Goal: Information Seeking & Learning: Learn about a topic

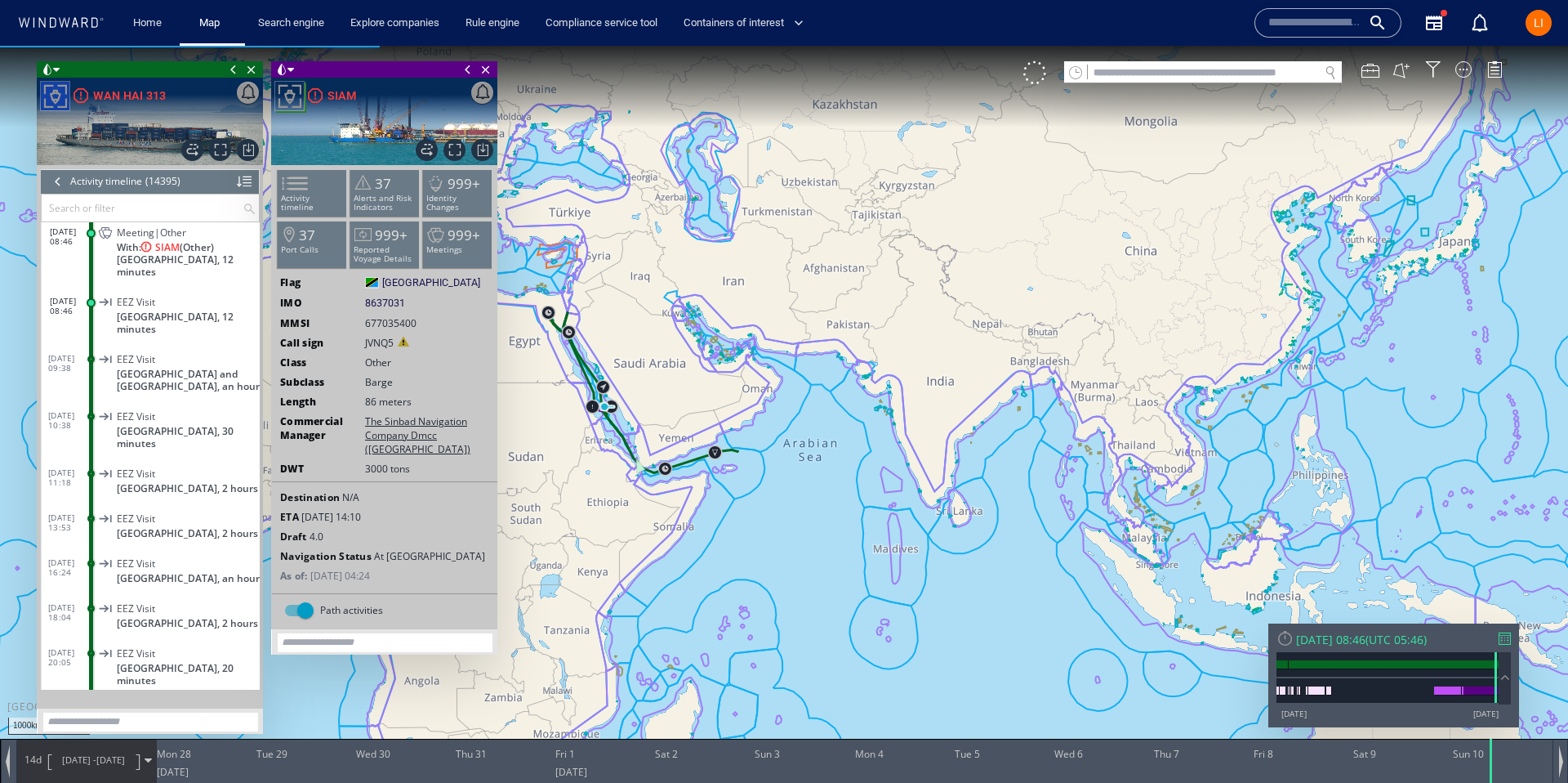
scroll to position [642056, 0]
drag, startPoint x: 489, startPoint y: 71, endPoint x: 230, endPoint y: 61, distance: 259.2
click at [485, 72] on span "Close vessel card" at bounding box center [486, 69] width 18 height 16
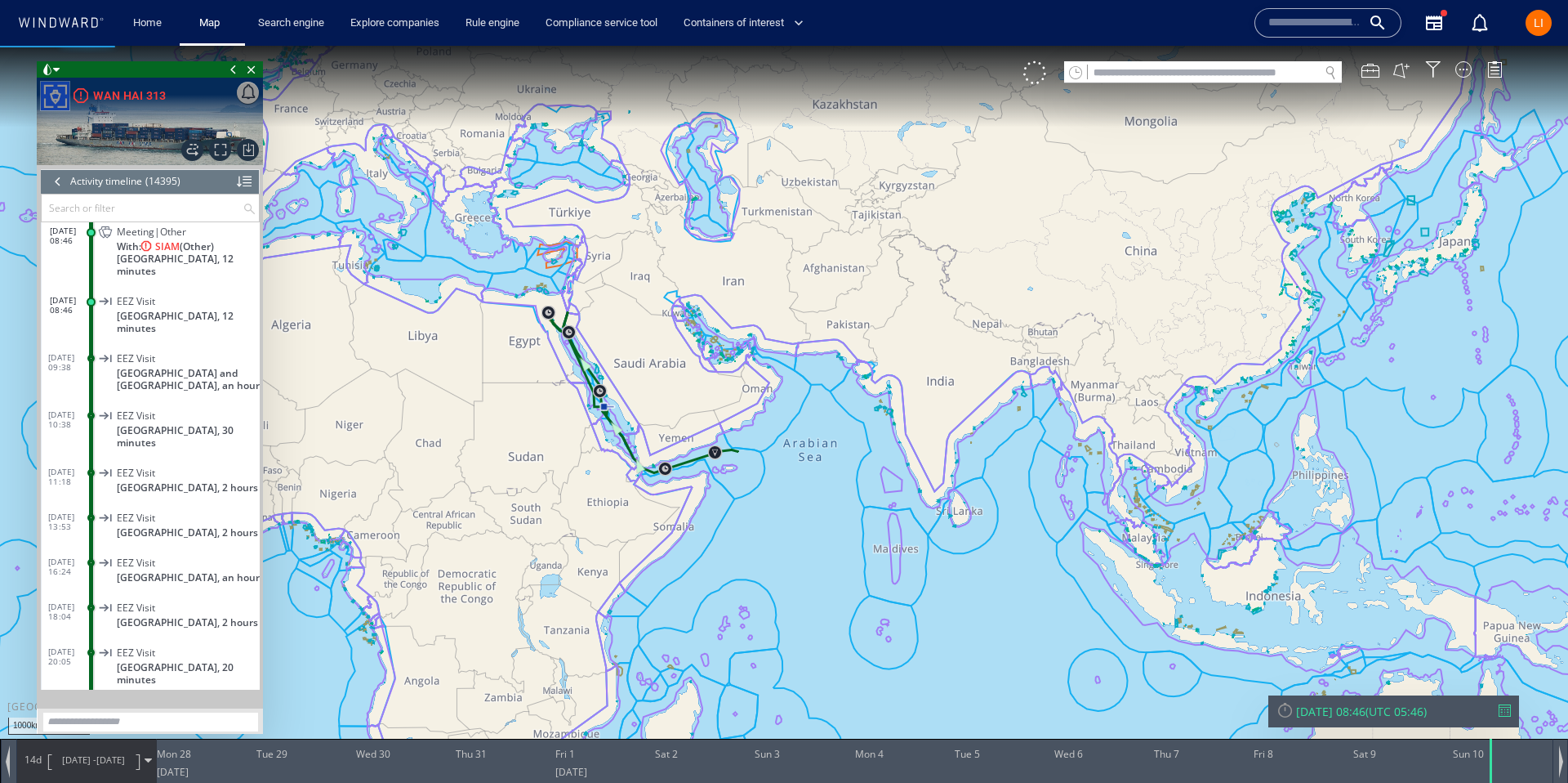
click at [256, 67] on span "Close vessel card" at bounding box center [251, 69] width 18 height 16
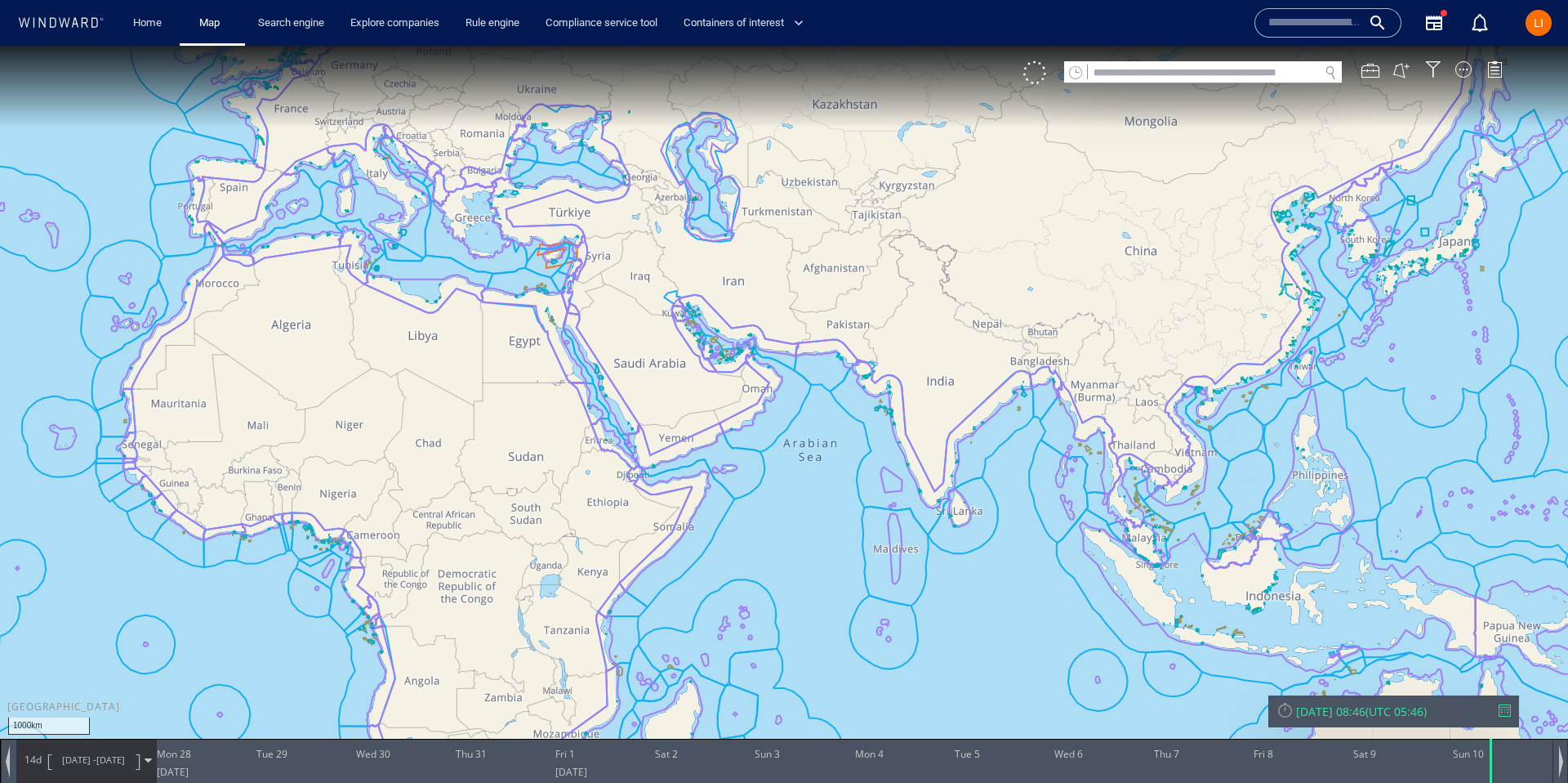
click at [1294, 71] on input "text" at bounding box center [1203, 73] width 231 height 22
paste input "*******"
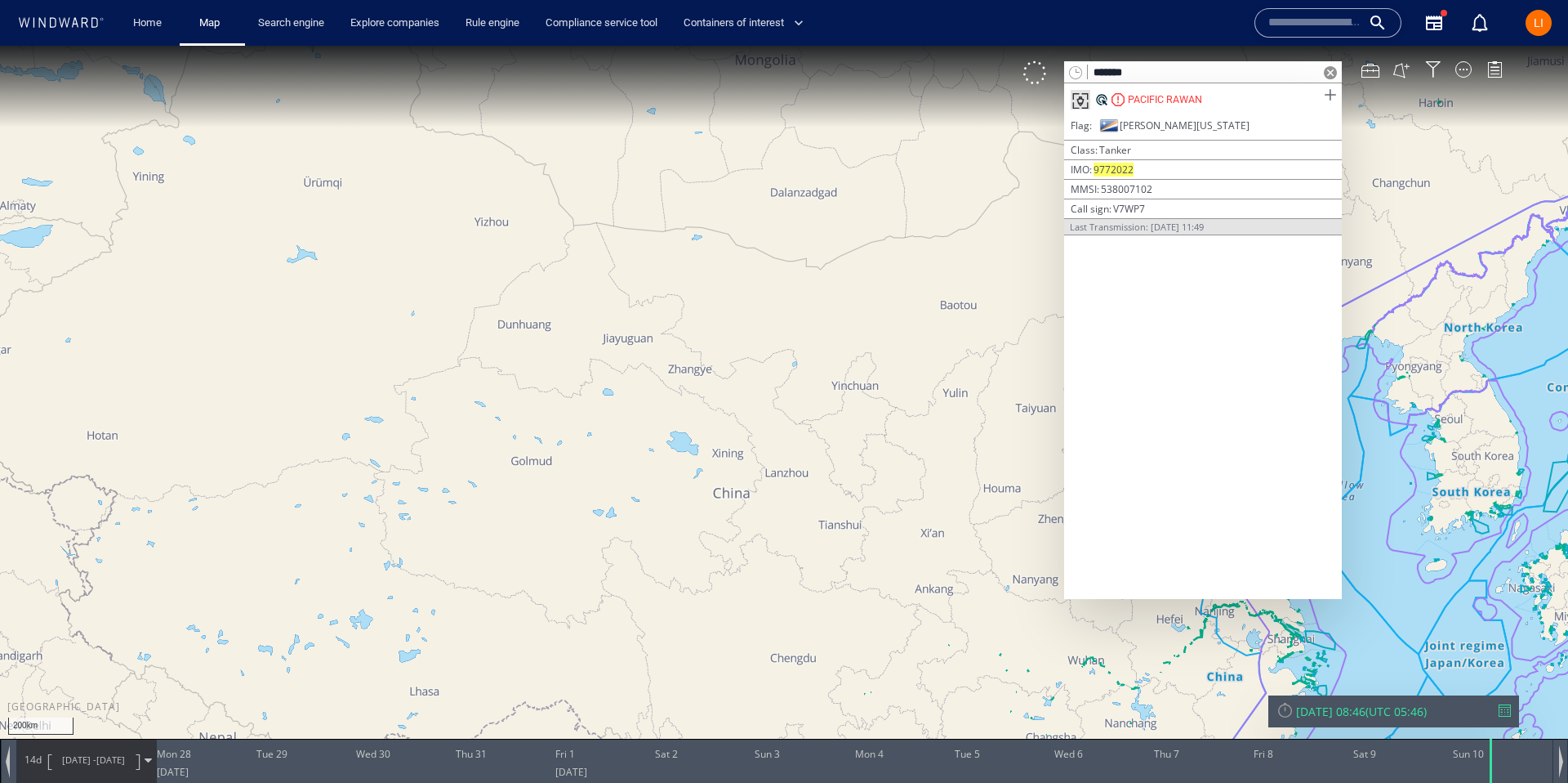
type input "*******"
click at [1334, 93] on span at bounding box center [1329, 95] width 20 height 20
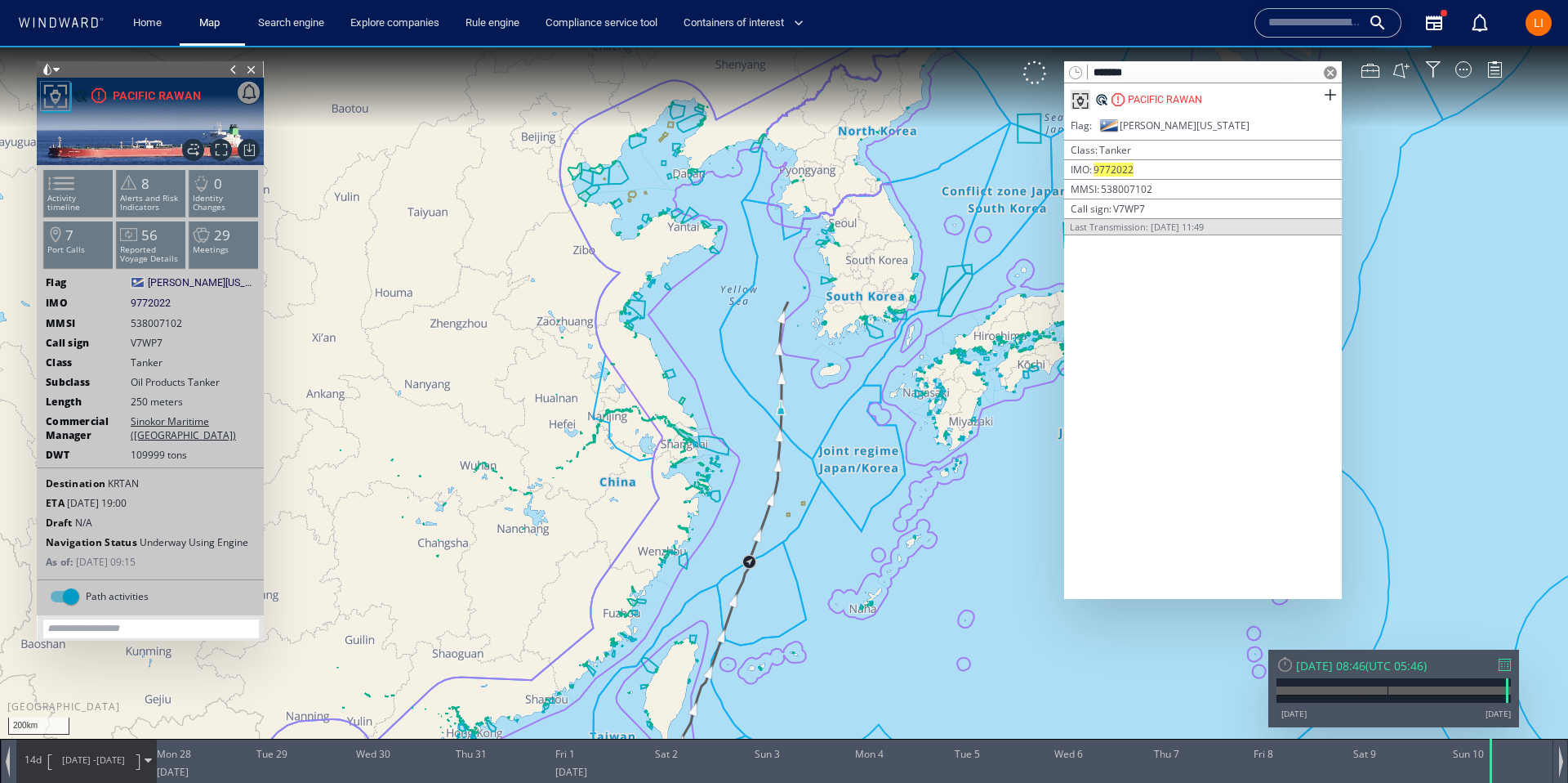
click at [1333, 75] on span at bounding box center [1330, 72] width 13 height 13
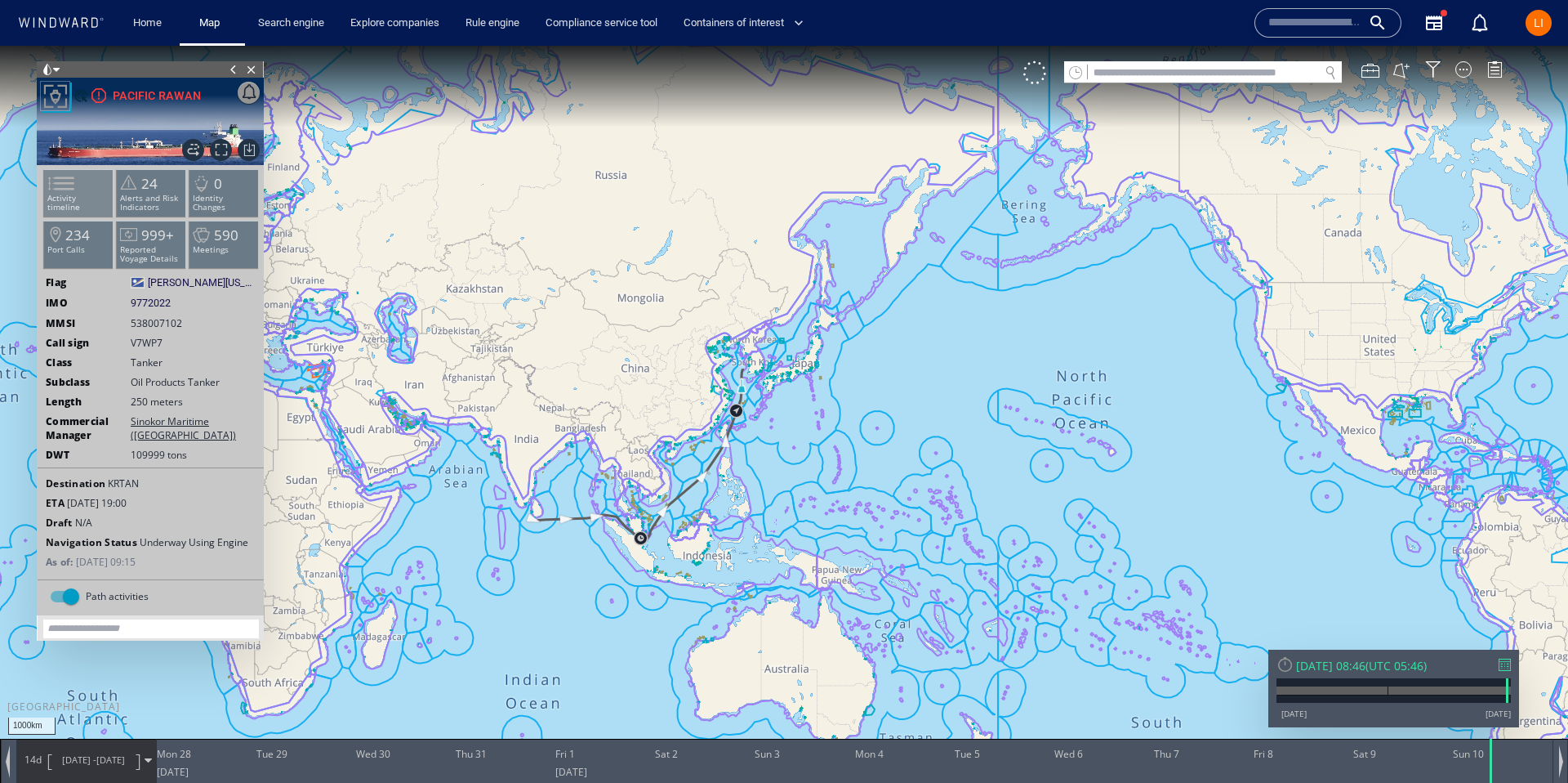
click at [64, 195] on span at bounding box center [50, 183] width 24 height 23
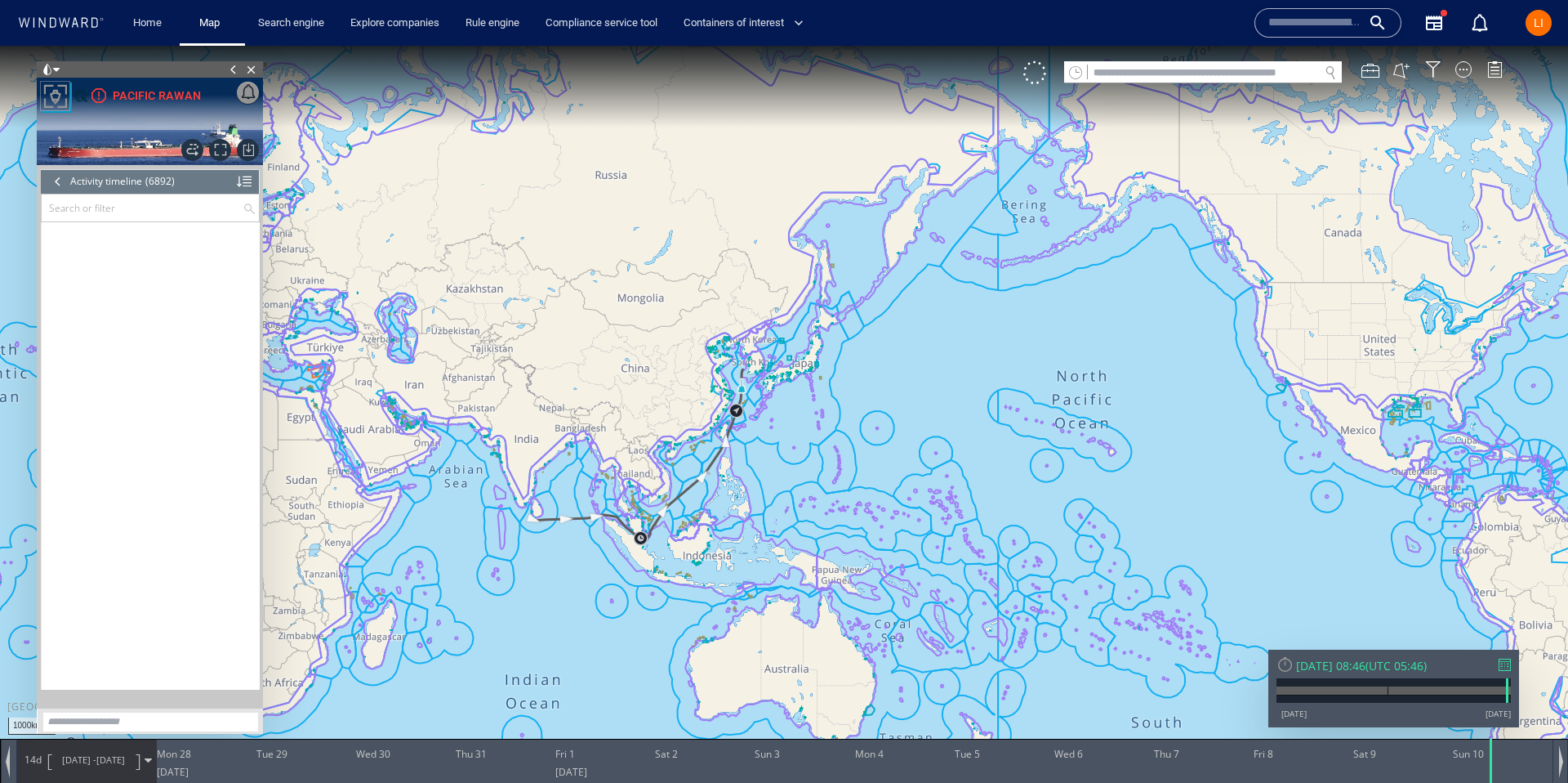
scroll to position [306181, 0]
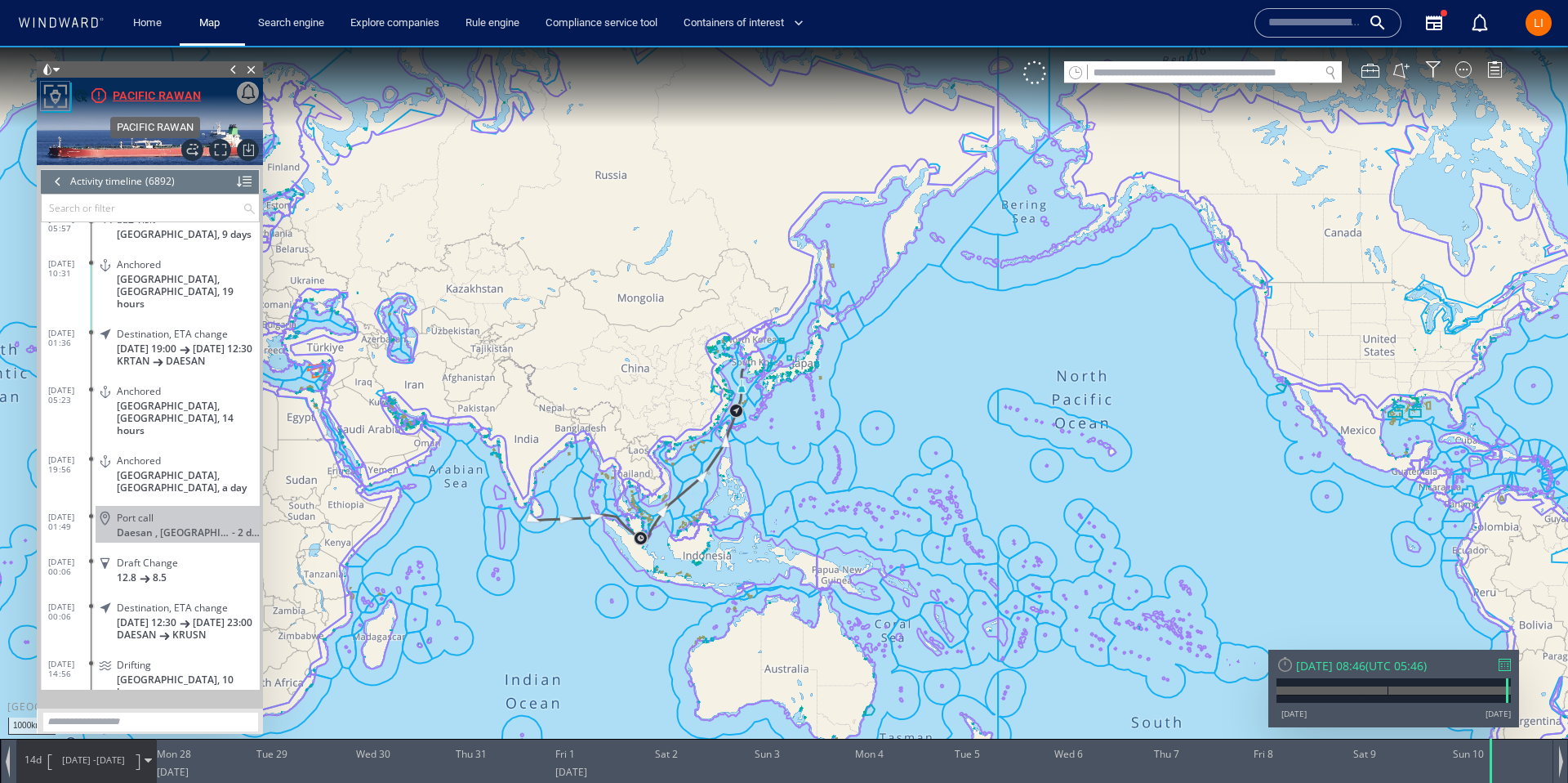
click at [131, 93] on div "PACIFIC RAWAN" at bounding box center [156, 95] width 88 height 19
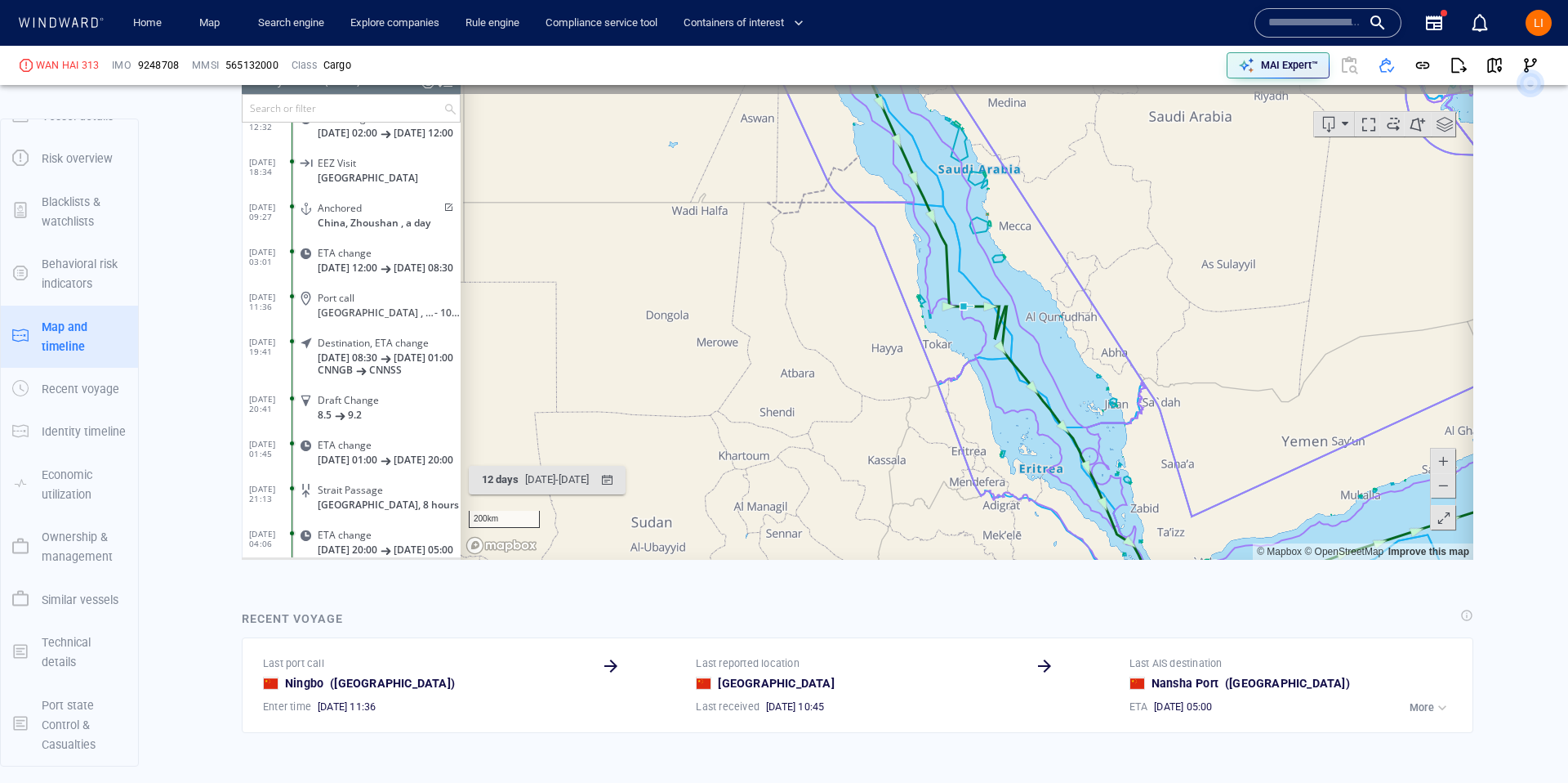
scroll to position [24, 0]
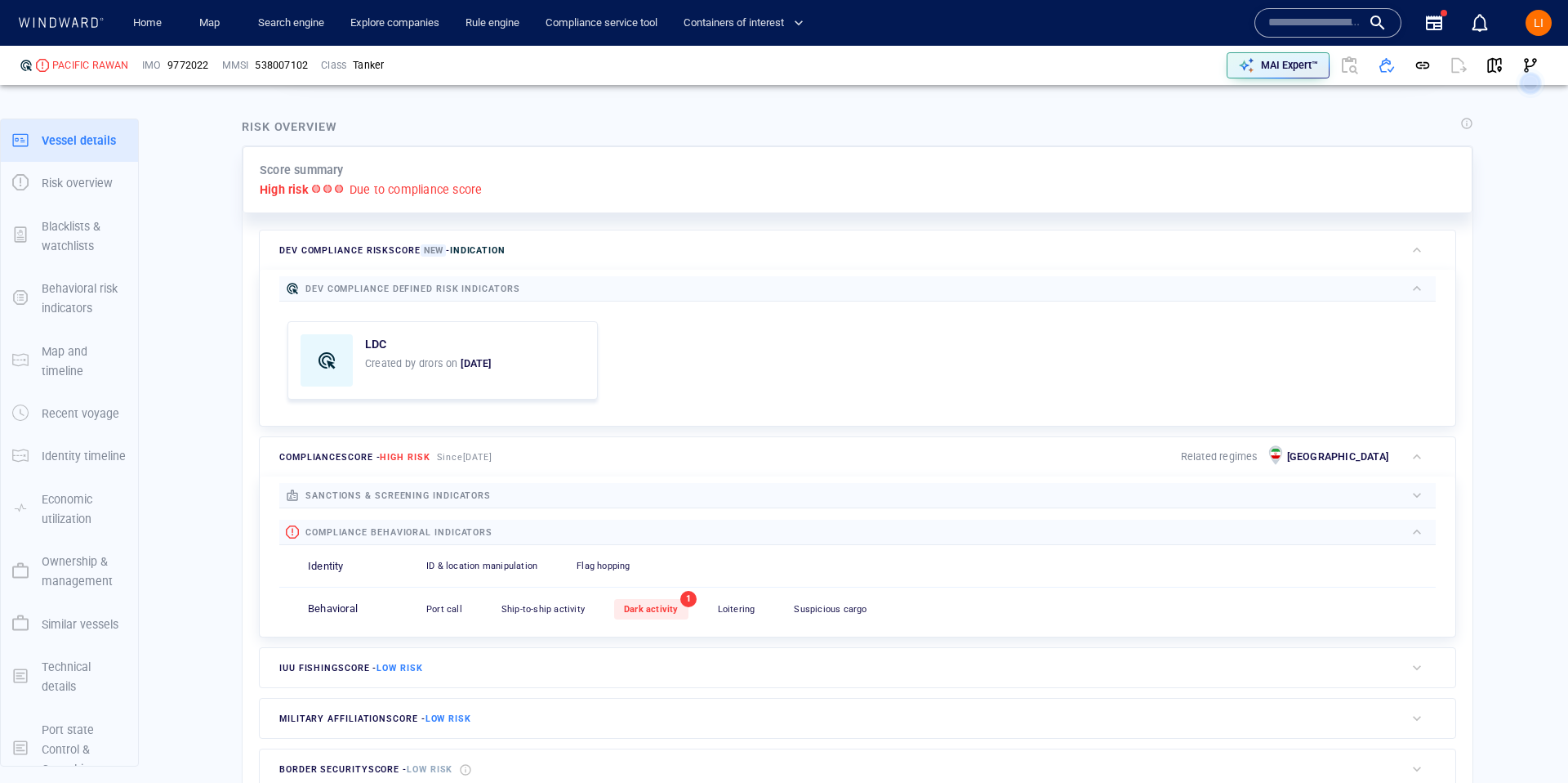
scroll to position [24, 0]
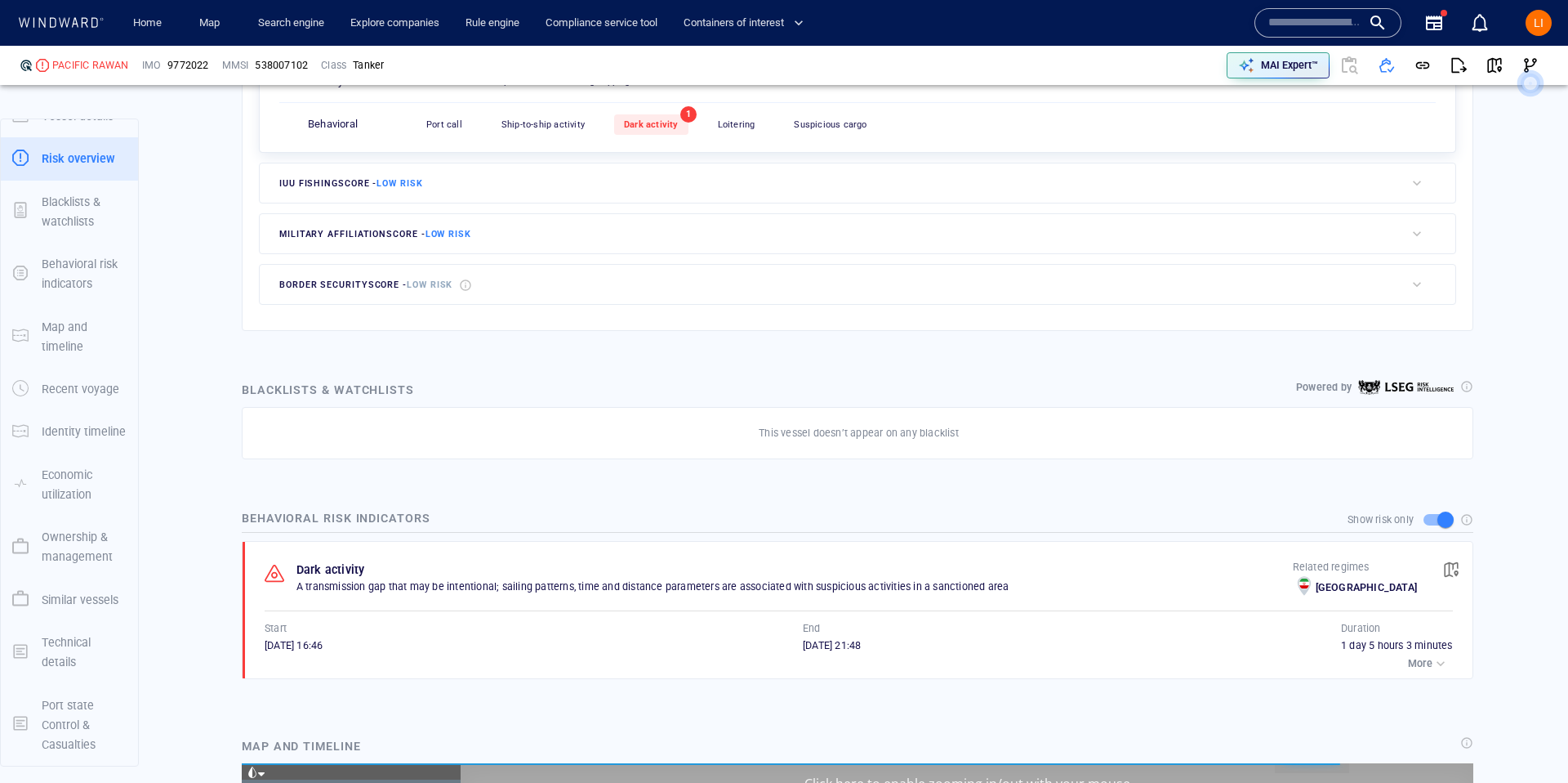
scroll to position [309388, 0]
